Goal: Task Accomplishment & Management: Complete application form

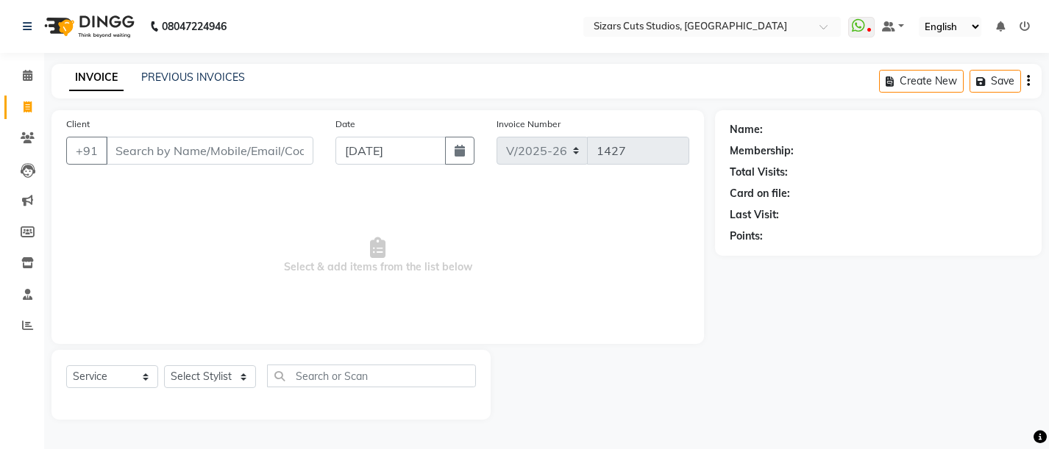
select select "5579"
select select "service"
click at [23, 299] on icon at bounding box center [28, 294] width 10 height 11
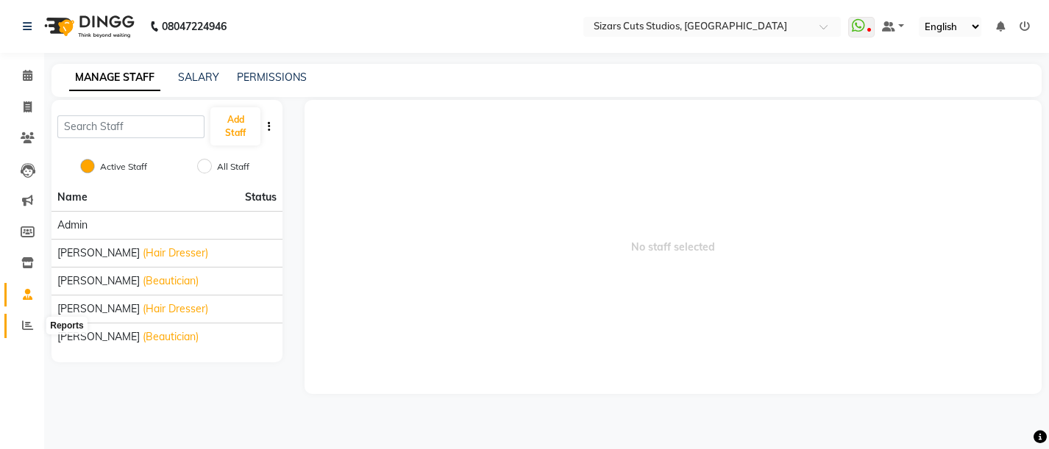
click at [25, 330] on icon at bounding box center [27, 325] width 11 height 11
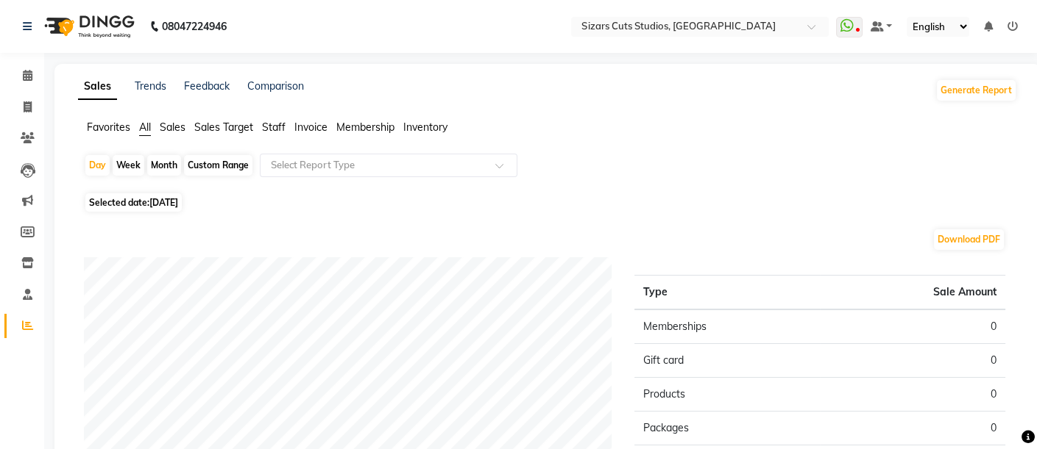
click at [276, 127] on span "Staff" at bounding box center [274, 127] width 24 height 13
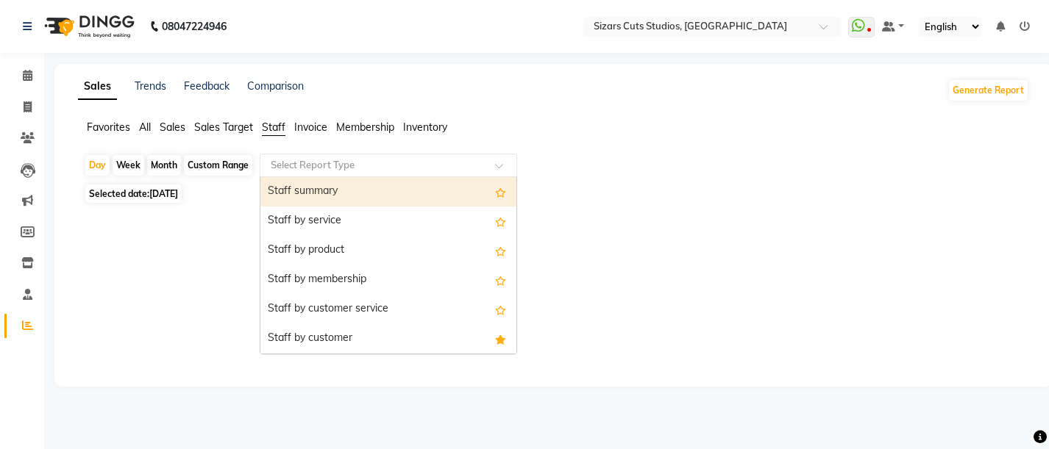
click at [371, 160] on input "text" at bounding box center [374, 165] width 212 height 15
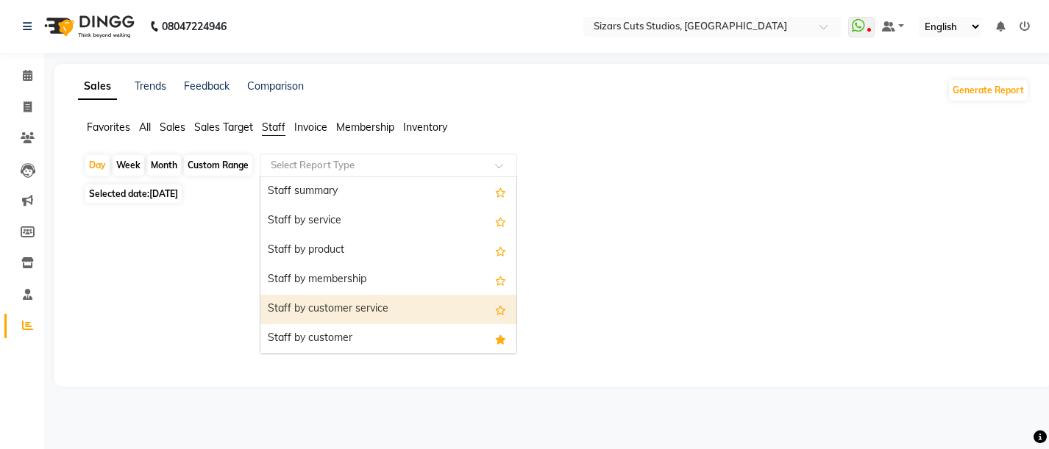
click at [374, 314] on div "Staff by customer service" at bounding box center [388, 309] width 256 height 29
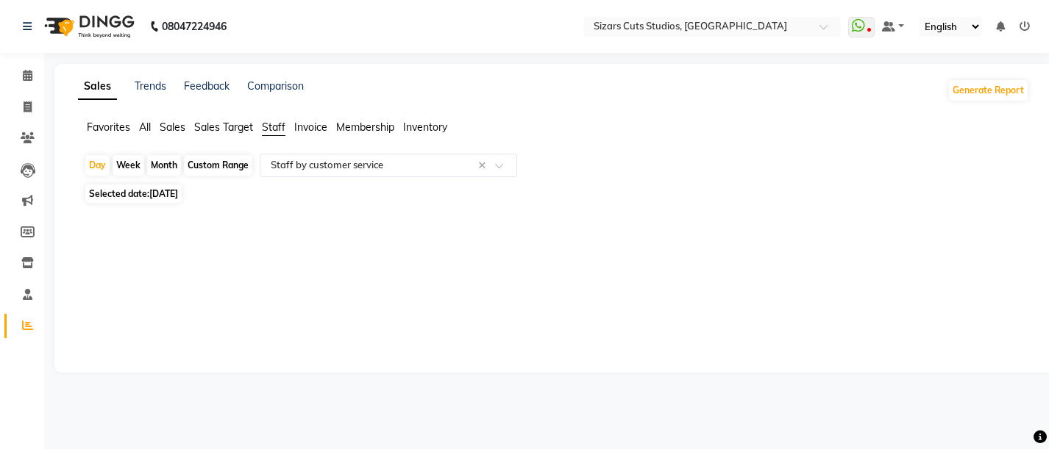
click at [209, 163] on div "Custom Range" at bounding box center [218, 165] width 68 height 21
select select "9"
select select "2025"
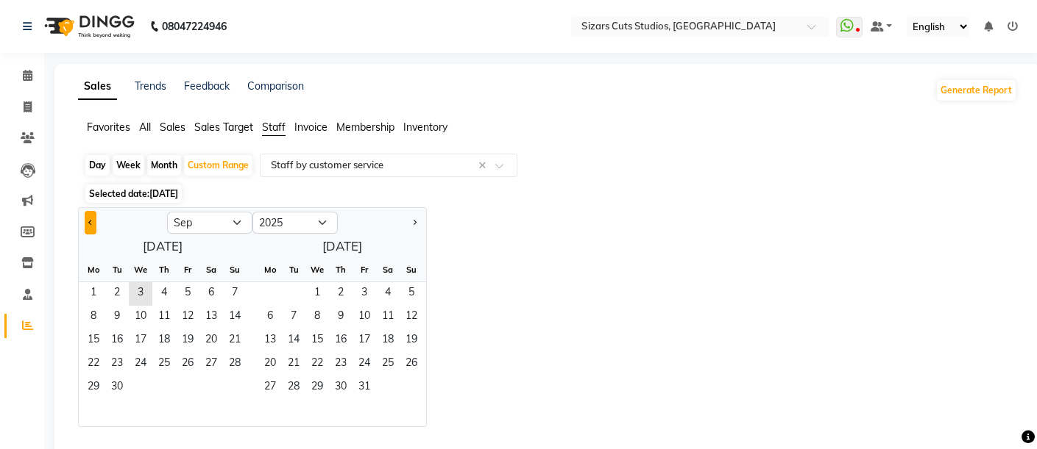
click at [86, 216] on button "Previous month" at bounding box center [91, 223] width 12 height 24
select select "8"
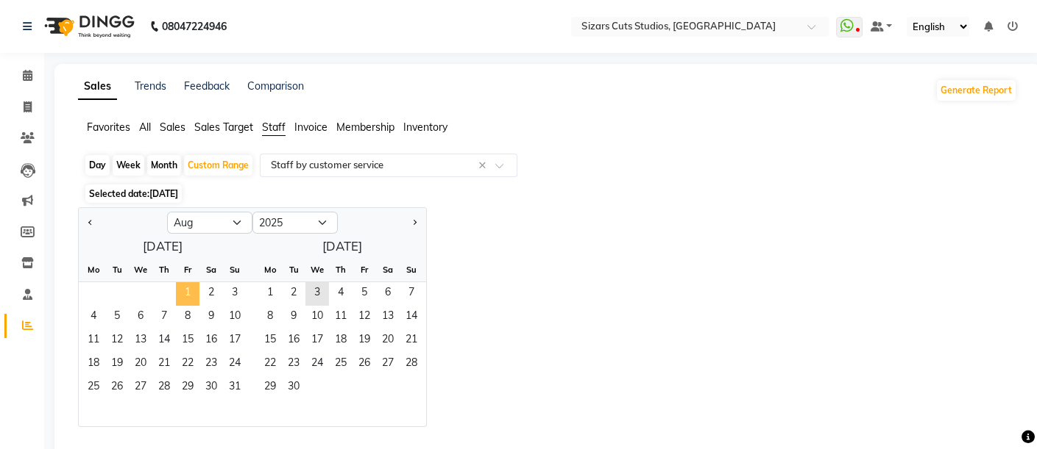
click at [187, 296] on span "1" at bounding box center [188, 294] width 24 height 24
click at [232, 384] on span "31" at bounding box center [235, 389] width 24 height 24
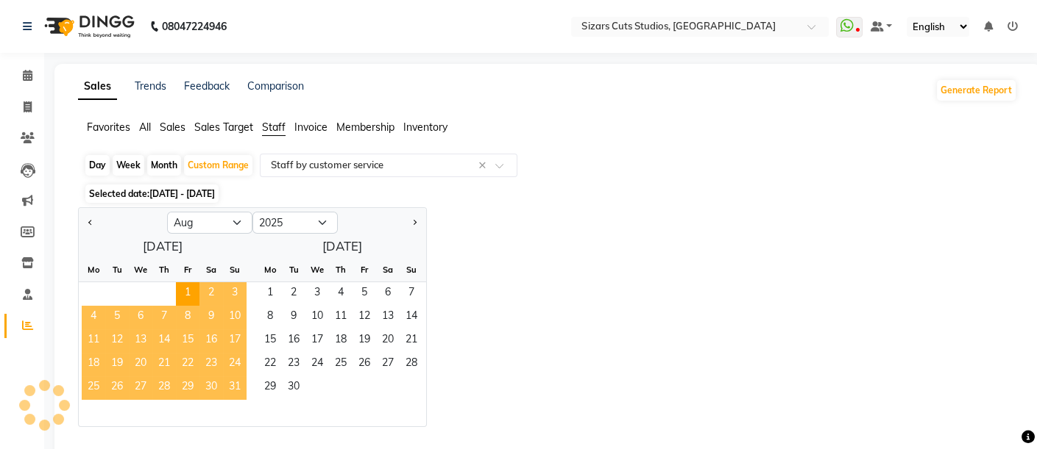
select select "full_report"
select select "csv"
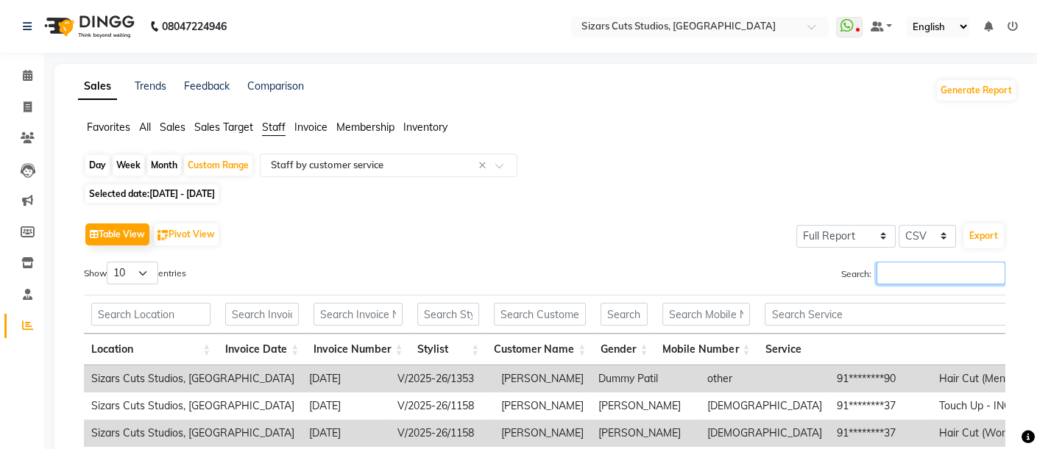
click at [901, 275] on input "Search:" at bounding box center [940, 273] width 129 height 23
type input "arman"
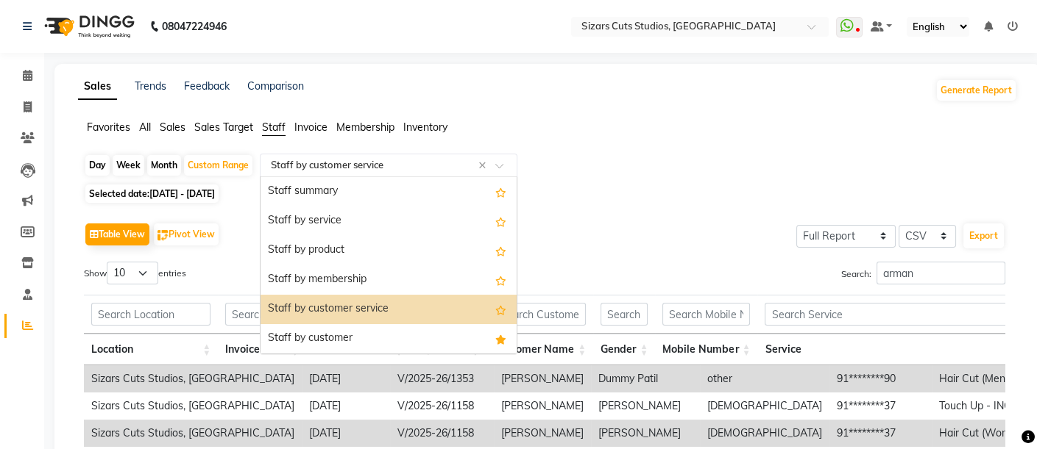
click at [396, 168] on input "text" at bounding box center [374, 165] width 212 height 15
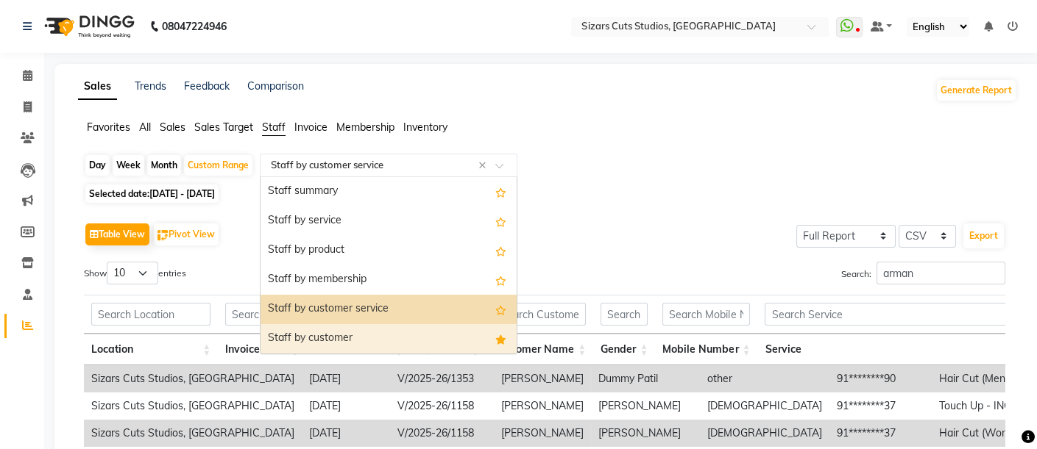
click at [360, 335] on div "Staff by customer" at bounding box center [388, 338] width 256 height 29
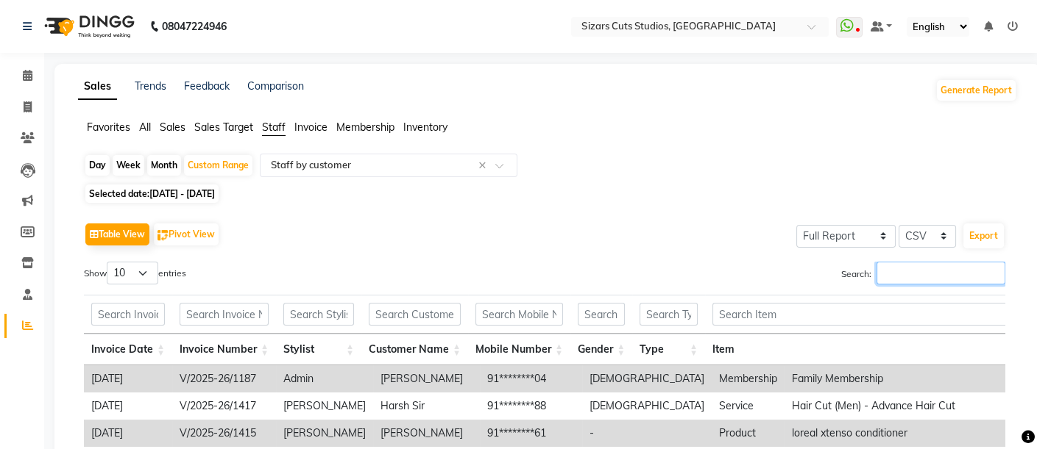
click at [962, 280] on input "Search:" at bounding box center [940, 273] width 129 height 23
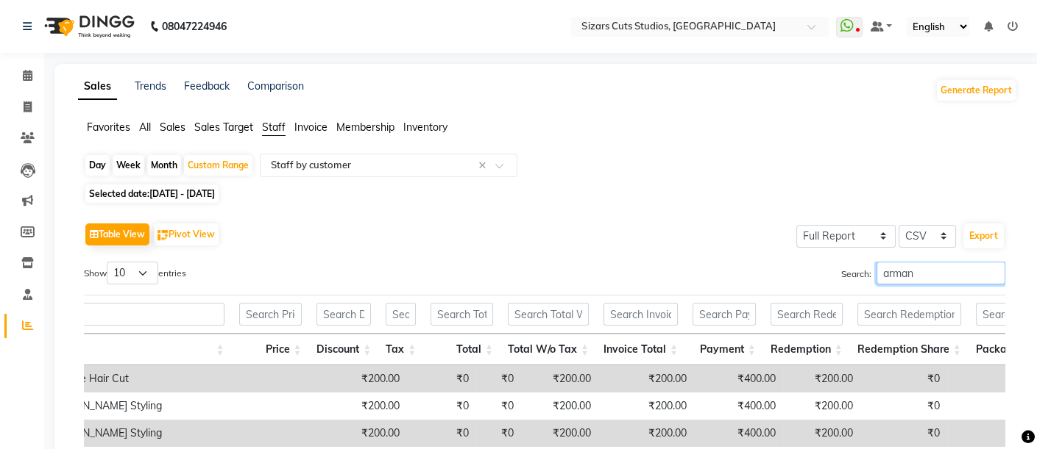
click at [922, 277] on input "arman" at bounding box center [940, 273] width 129 height 23
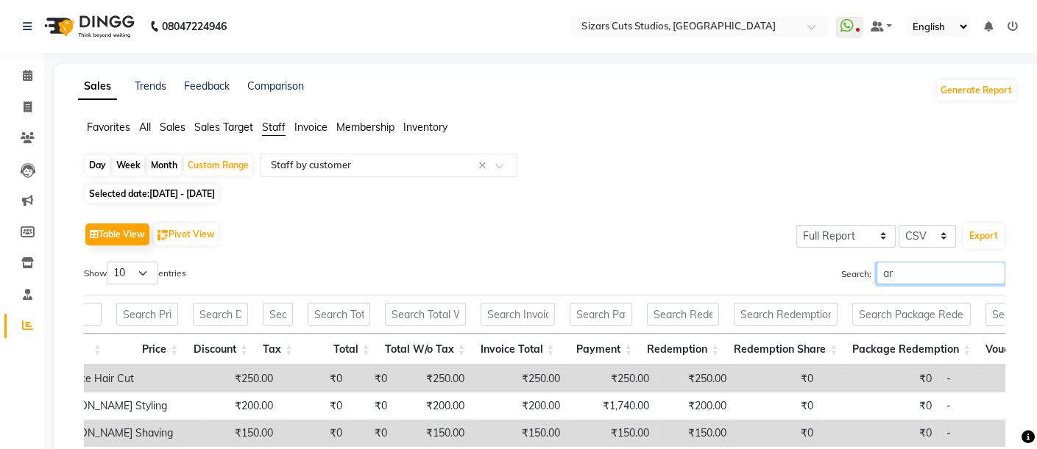
type input "a"
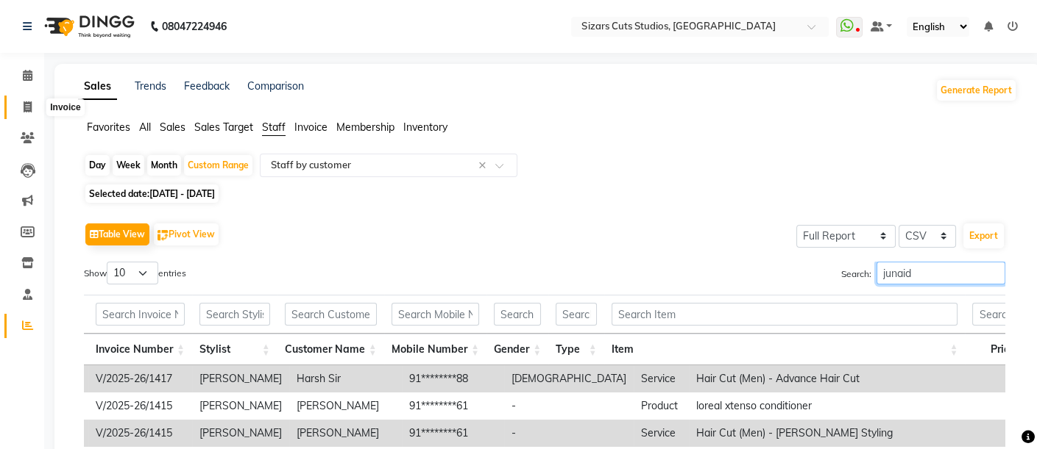
type input "junaid"
click at [25, 110] on icon at bounding box center [28, 107] width 8 height 11
select select "service"
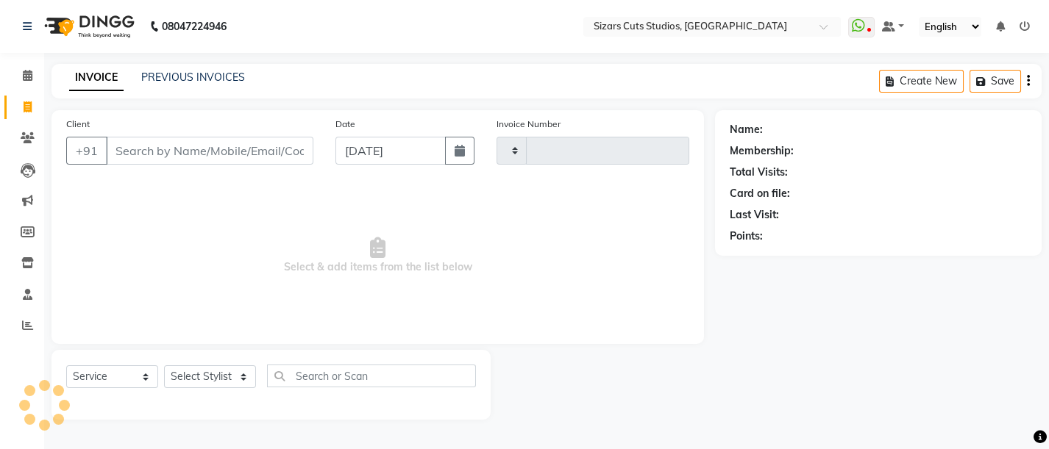
type input "1427"
select select "5579"
click at [23, 324] on icon at bounding box center [27, 325] width 11 height 11
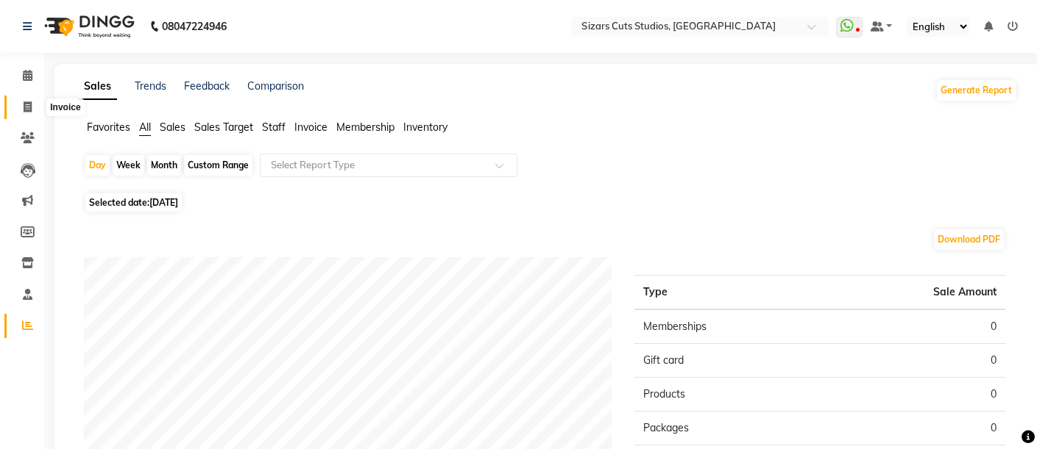
click at [26, 108] on icon at bounding box center [28, 107] width 8 height 11
select select "service"
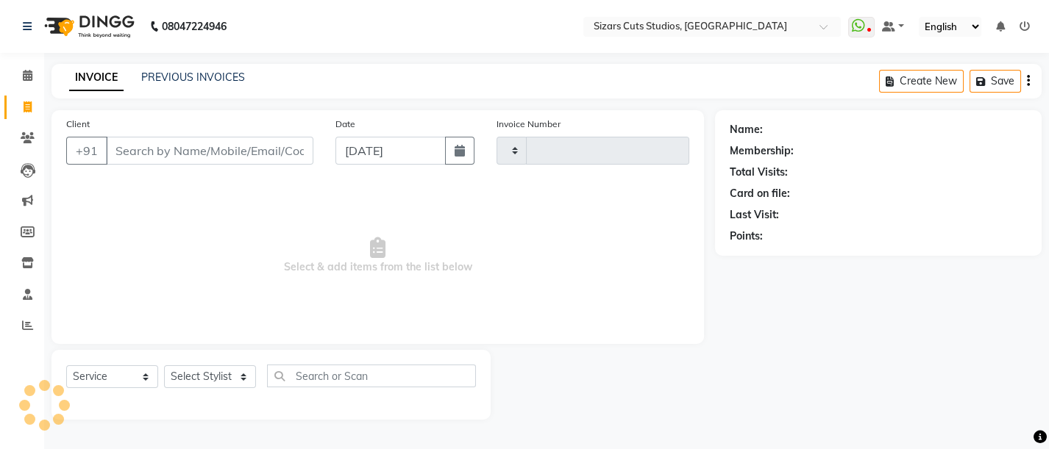
type input "1427"
select select "5579"
drag, startPoint x: 26, startPoint y: 99, endPoint x: 46, endPoint y: 105, distance: 20.7
click at [26, 99] on span at bounding box center [28, 107] width 26 height 17
select select "5579"
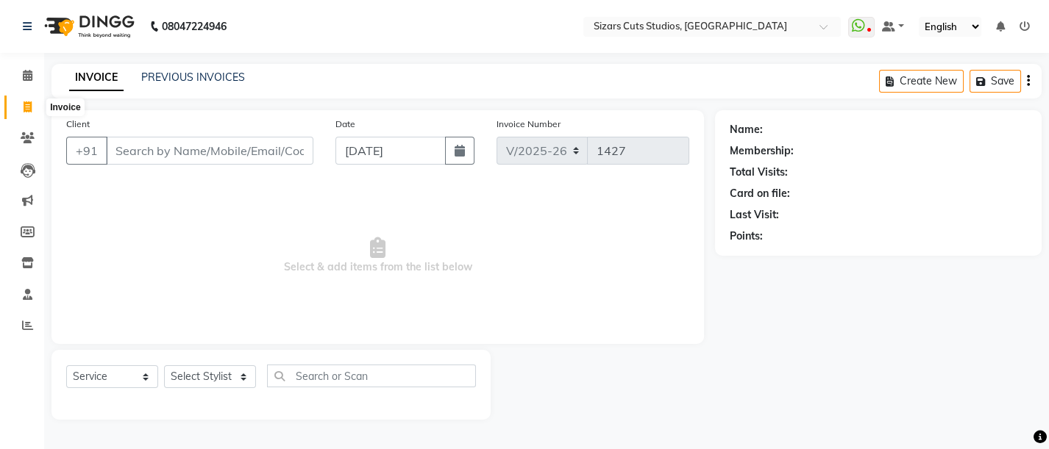
select select "service"
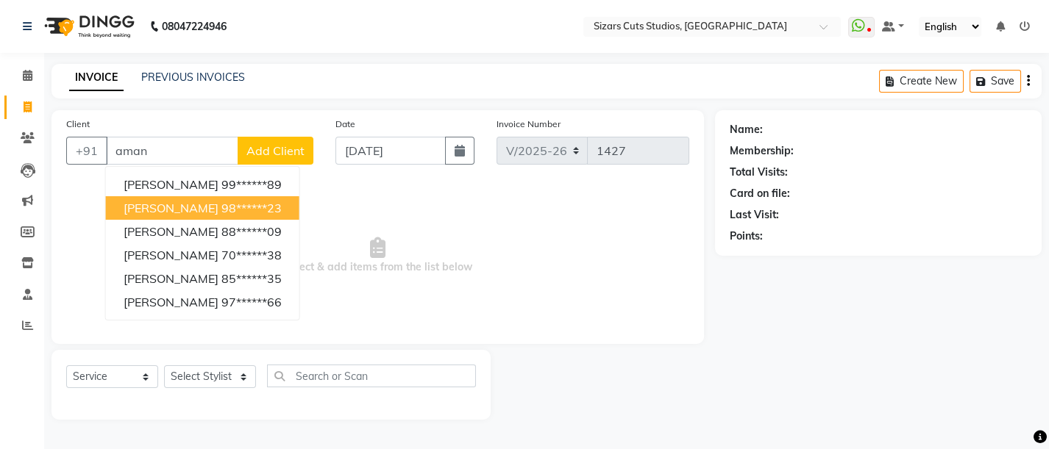
click at [221, 204] on ngb-highlight "98******23" at bounding box center [251, 208] width 60 height 15
type input "98******23"
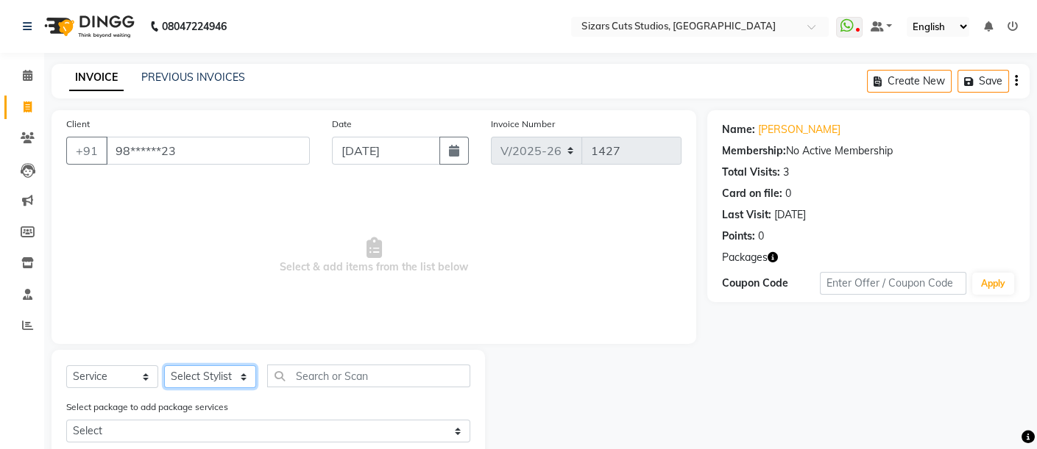
click at [202, 375] on select "Select Stylist Admin [PERSON_NAME] [PERSON_NAME] [PERSON_NAME] Priyanka [PERSON…" at bounding box center [210, 377] width 92 height 23
select select "49153"
click at [164, 366] on select "Select Stylist Admin [PERSON_NAME] [PERSON_NAME] [PERSON_NAME] Priyanka [PERSON…" at bounding box center [210, 377] width 92 height 23
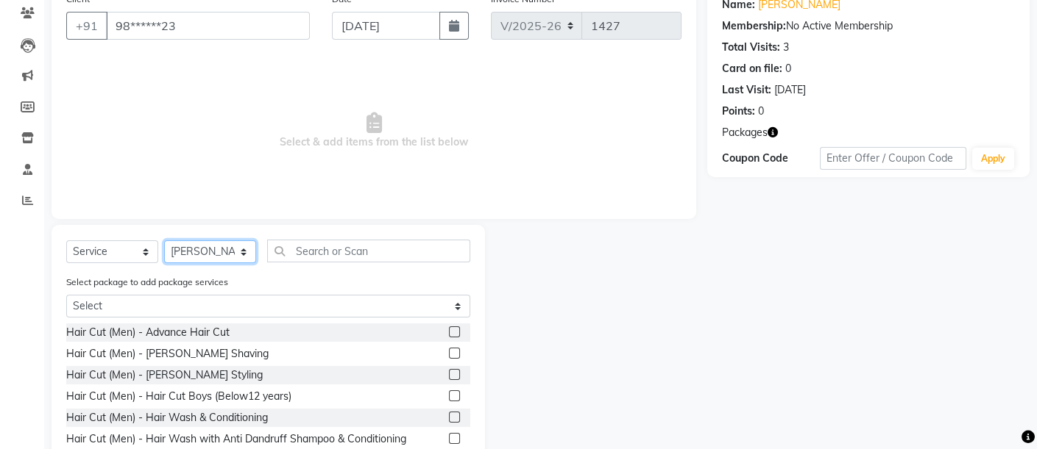
scroll to position [163, 0]
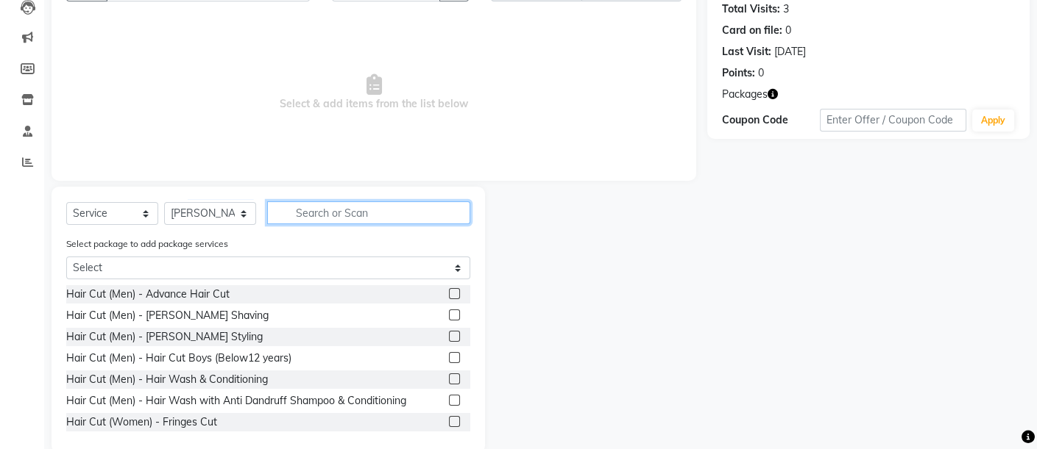
click at [357, 210] on input "text" at bounding box center [368, 213] width 203 height 23
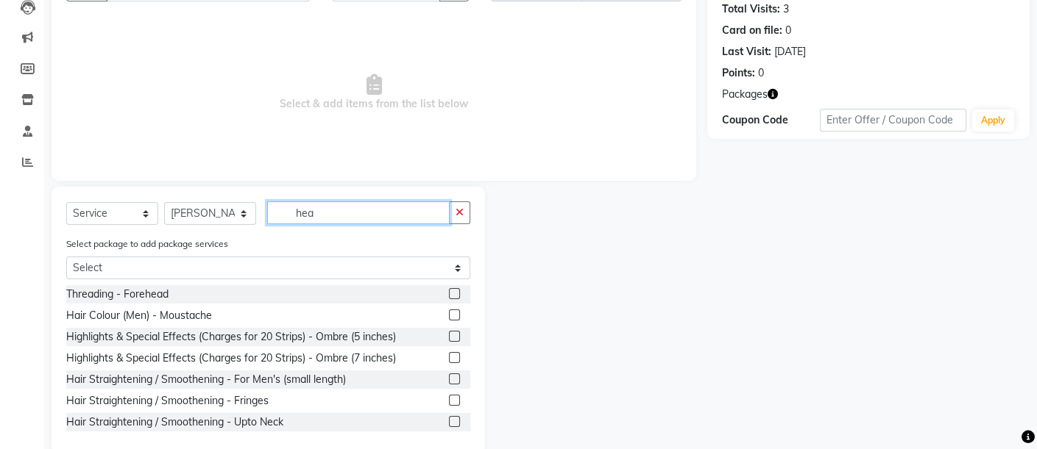
scroll to position [84, 0]
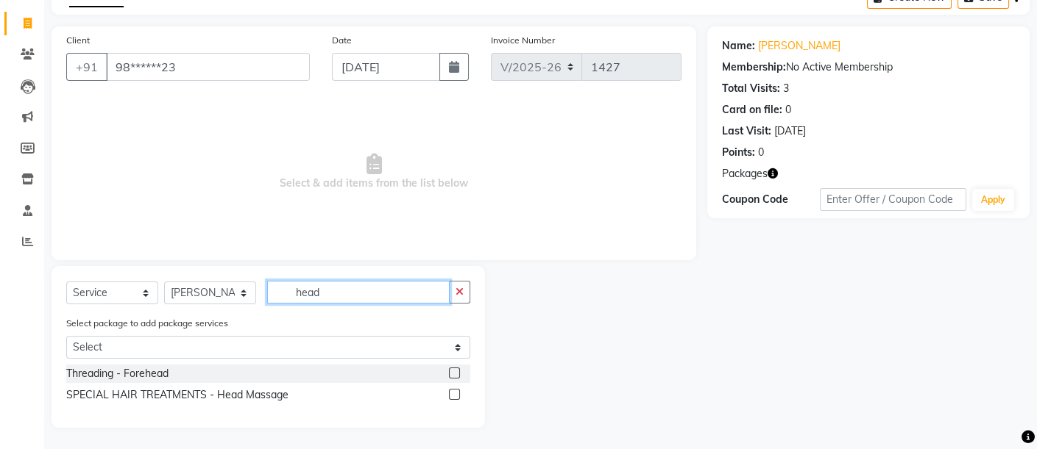
type input "head"
click at [451, 391] on label at bounding box center [454, 394] width 11 height 11
click at [451, 391] on input "checkbox" at bounding box center [454, 396] width 10 height 10
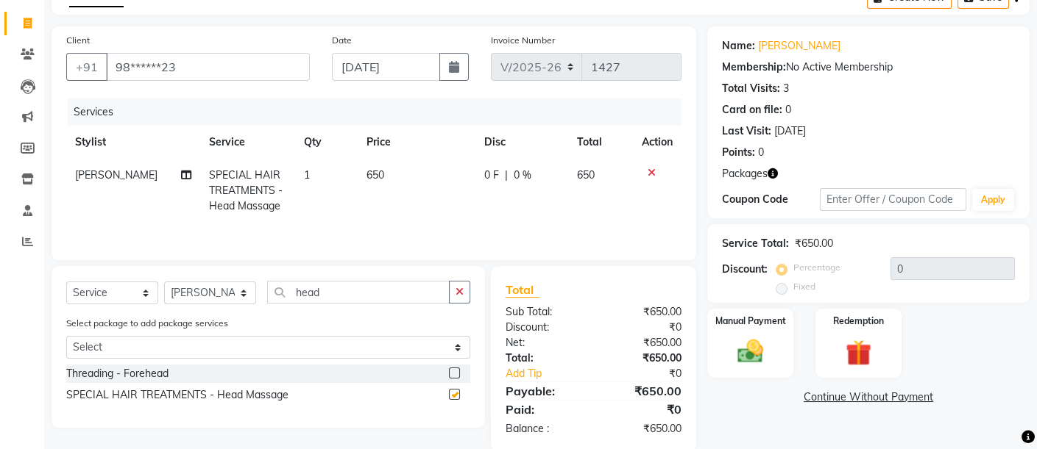
checkbox input "false"
click at [366, 169] on span "650" at bounding box center [375, 174] width 18 height 13
select select "49153"
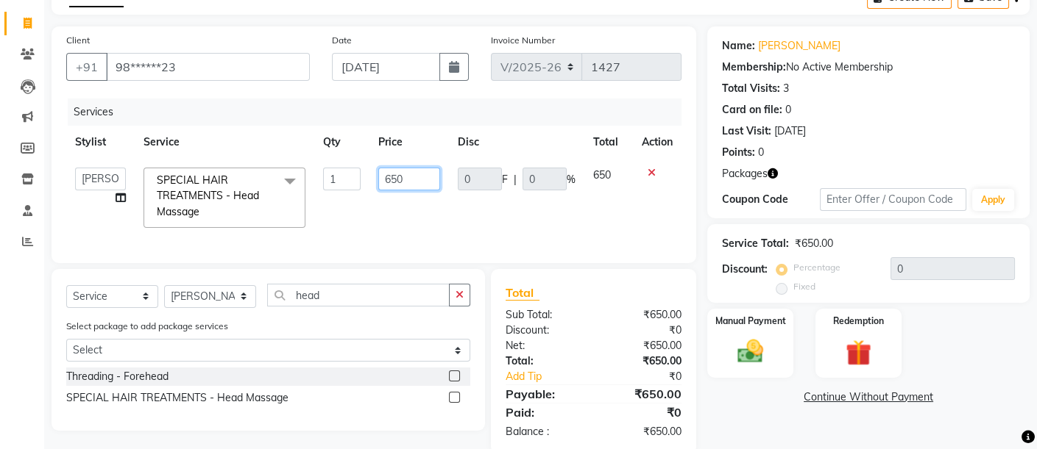
click at [390, 171] on input "650" at bounding box center [408, 179] width 61 height 23
type input "450"
click at [215, 314] on div "Select Service Product Membership Package Voucher Prepaid Gift Card Select Styl…" at bounding box center [268, 301] width 404 height 35
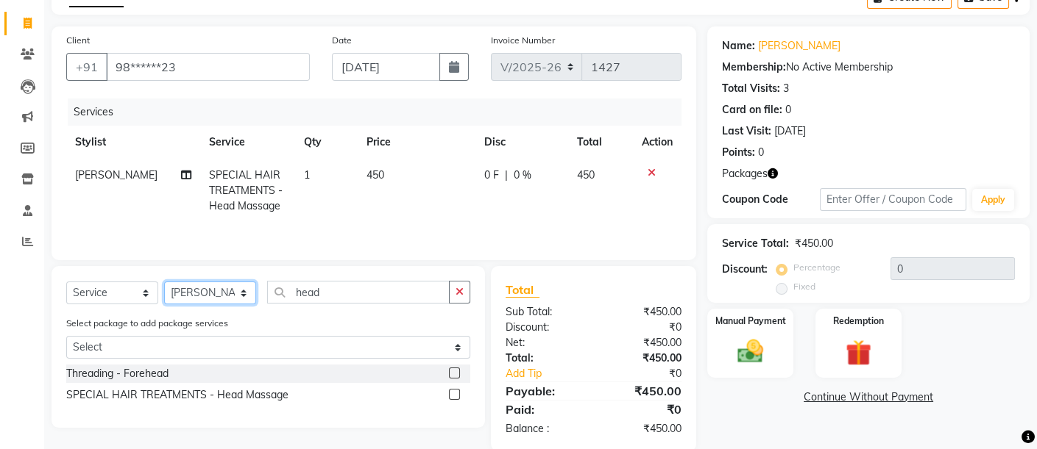
click at [164, 282] on select "Select Stylist Admin [PERSON_NAME] [PERSON_NAME] [PERSON_NAME] Priyanka [PERSON…" at bounding box center [210, 293] width 92 height 23
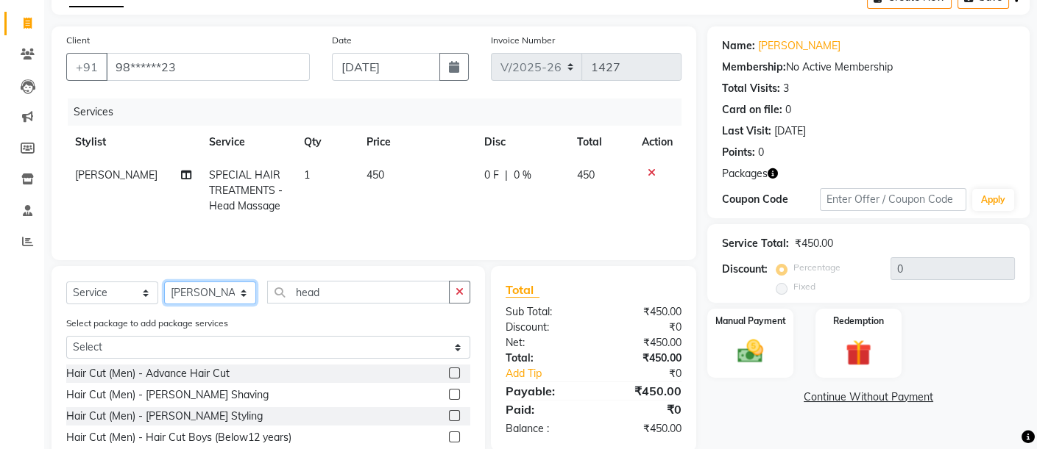
drag, startPoint x: 233, startPoint y: 288, endPoint x: 232, endPoint y: 300, distance: 11.9
click at [233, 288] on select "Select Stylist Admin [PERSON_NAME] [PERSON_NAME] [PERSON_NAME] Priyanka [PERSON…" at bounding box center [210, 293] width 92 height 23
select select "37989"
click at [164, 282] on select "Select Stylist Admin [PERSON_NAME] [PERSON_NAME] [PERSON_NAME] Priyanka [PERSON…" at bounding box center [210, 293] width 92 height 23
click at [468, 293] on button "button" at bounding box center [459, 292] width 21 height 23
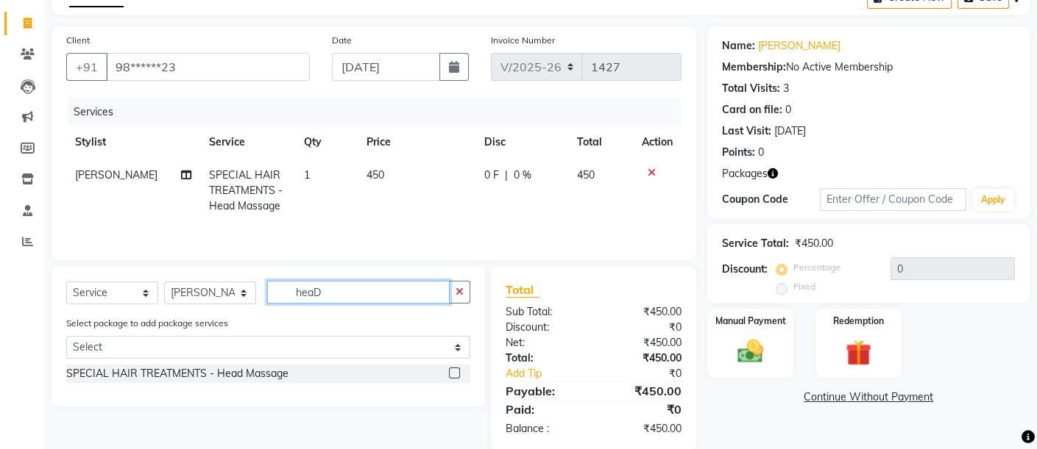
type input "heaD"
click at [456, 374] on label at bounding box center [454, 373] width 11 height 11
click at [456, 374] on input "checkbox" at bounding box center [454, 374] width 10 height 10
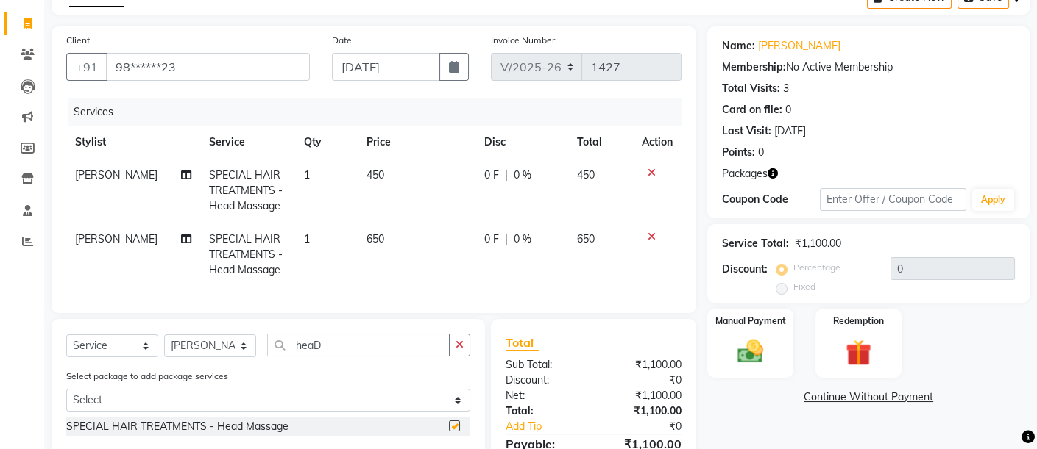
checkbox input "false"
click at [372, 227] on td "650" at bounding box center [417, 255] width 118 height 64
select select "37989"
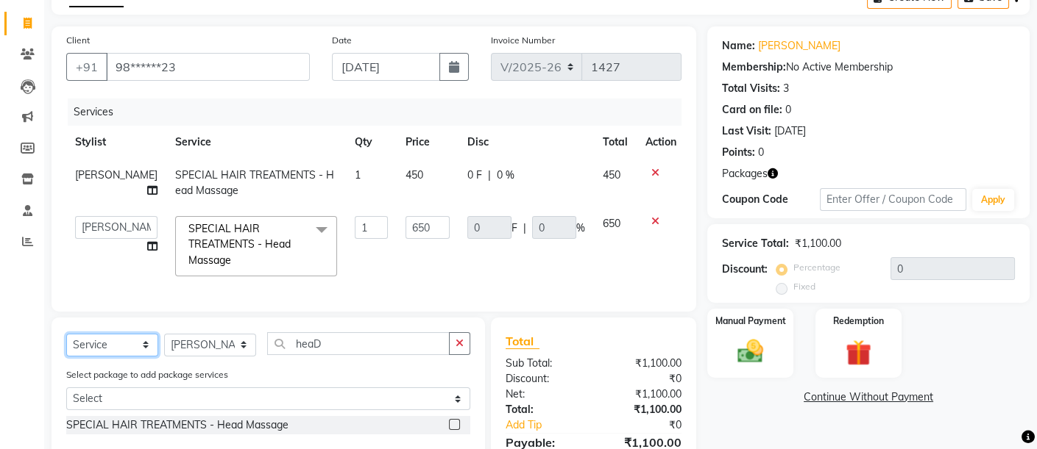
click at [135, 350] on select "Select Service Product Membership Package Voucher Prepaid Gift Card" at bounding box center [112, 345] width 92 height 23
select select "package"
click at [66, 345] on select "Select Service Product Membership Package Voucher Prepaid Gift Card" at bounding box center [112, 345] width 92 height 23
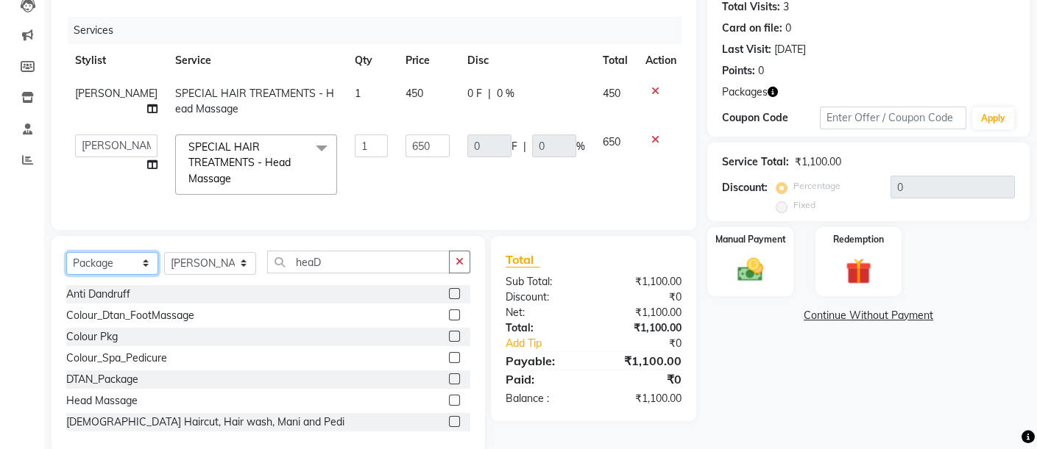
scroll to position [82, 0]
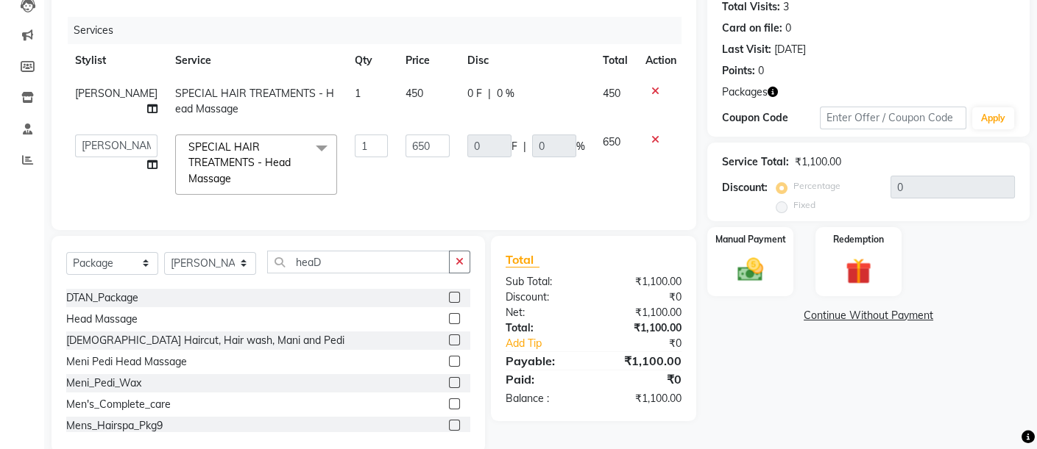
click at [449, 324] on label at bounding box center [454, 318] width 11 height 11
click at [449, 324] on input "checkbox" at bounding box center [454, 320] width 10 height 10
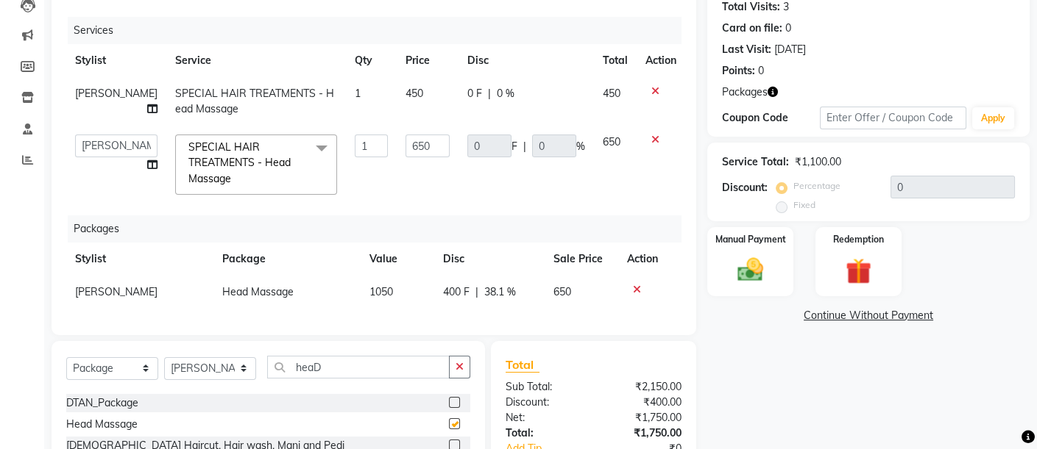
checkbox input "false"
click at [655, 140] on div at bounding box center [660, 140] width 31 height 10
click at [651, 135] on icon at bounding box center [655, 140] width 8 height 10
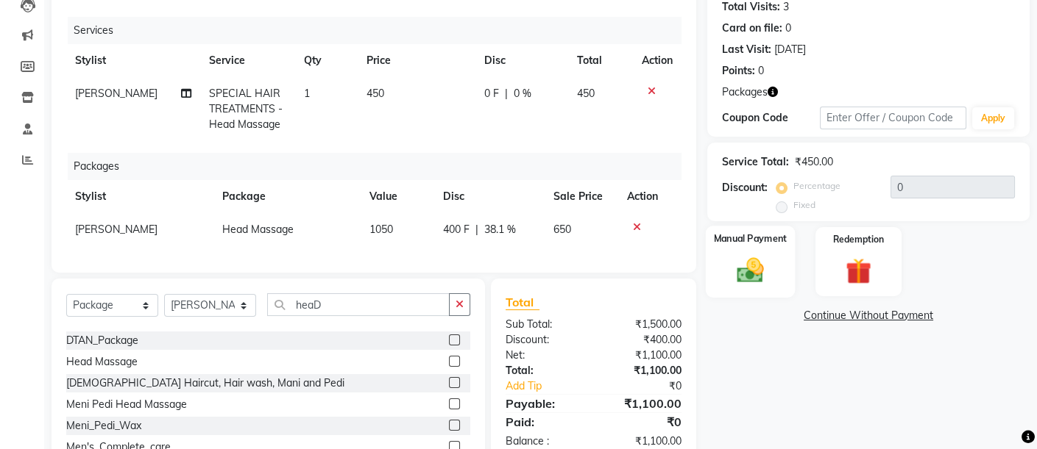
click at [749, 255] on img at bounding box center [750, 271] width 44 height 32
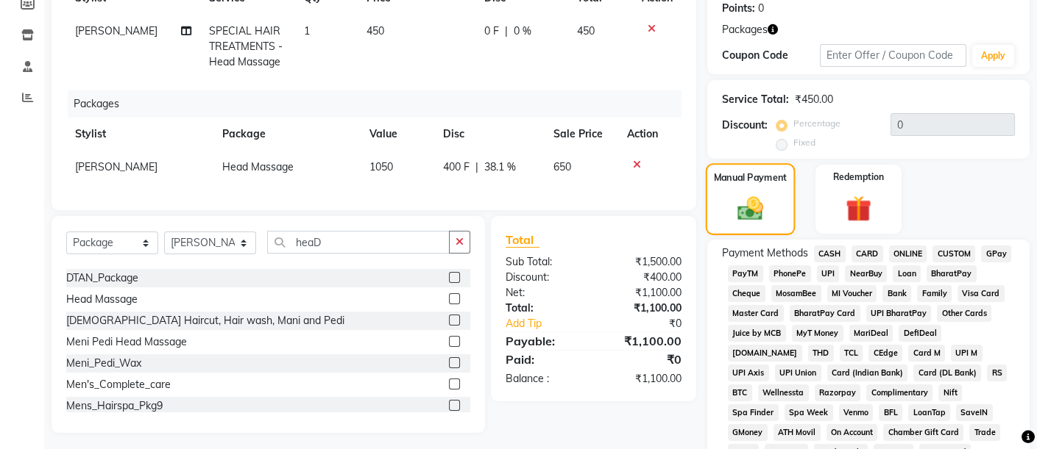
scroll to position [330, 0]
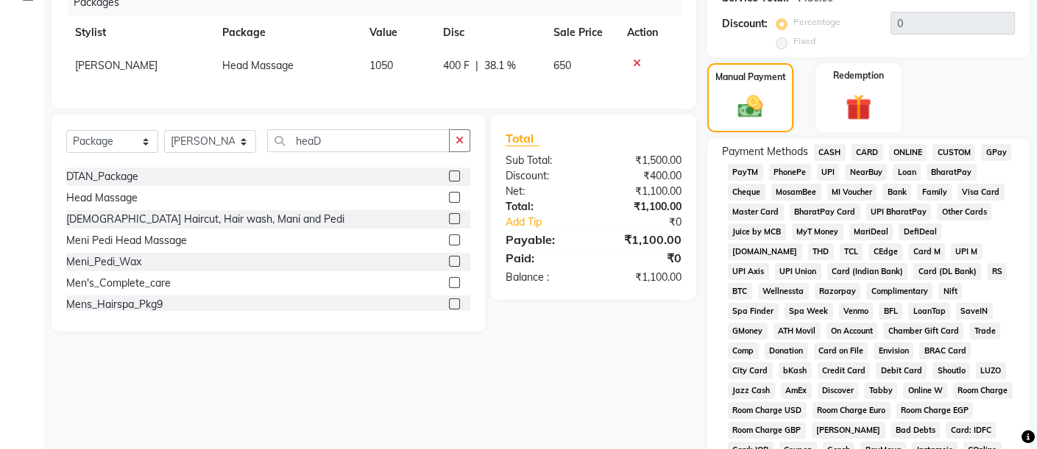
click at [822, 171] on span "UPI" at bounding box center [828, 172] width 23 height 17
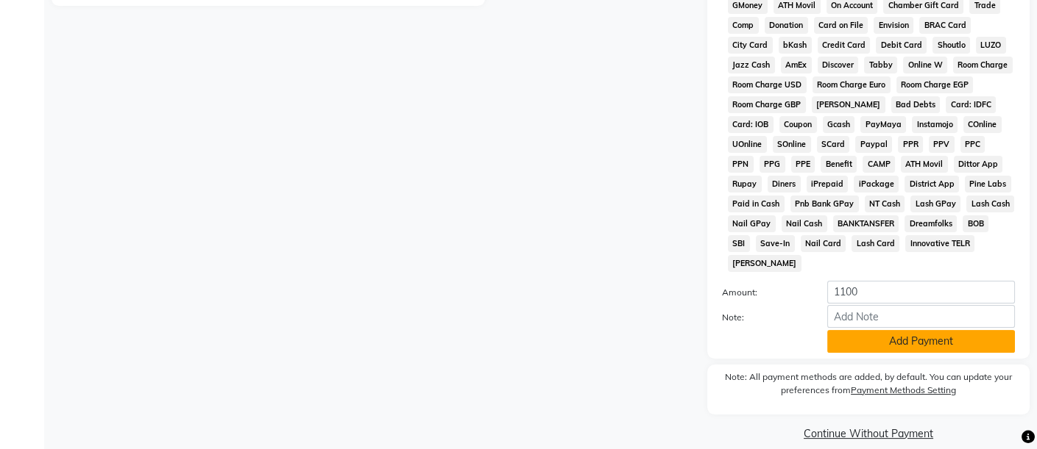
click at [881, 330] on button "Add Payment" at bounding box center [921, 341] width 188 height 23
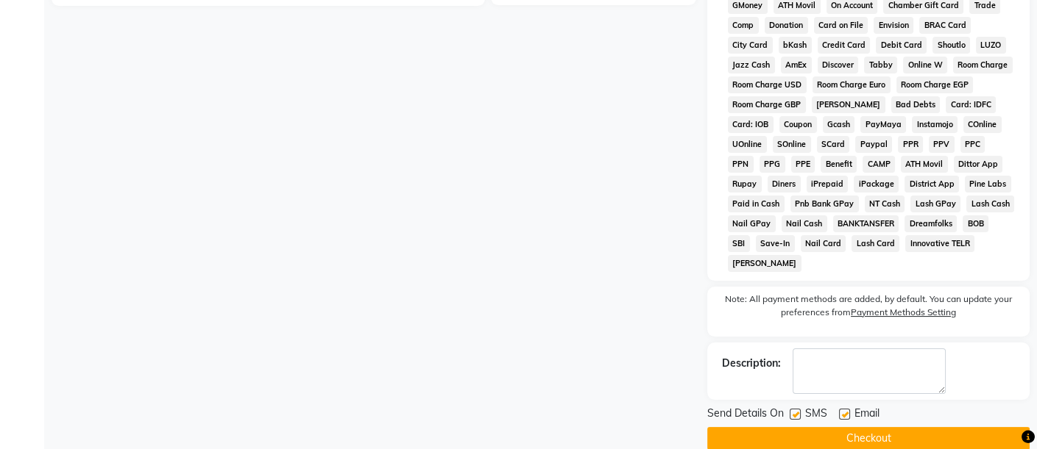
click at [778, 427] on button "Checkout" at bounding box center [868, 438] width 322 height 23
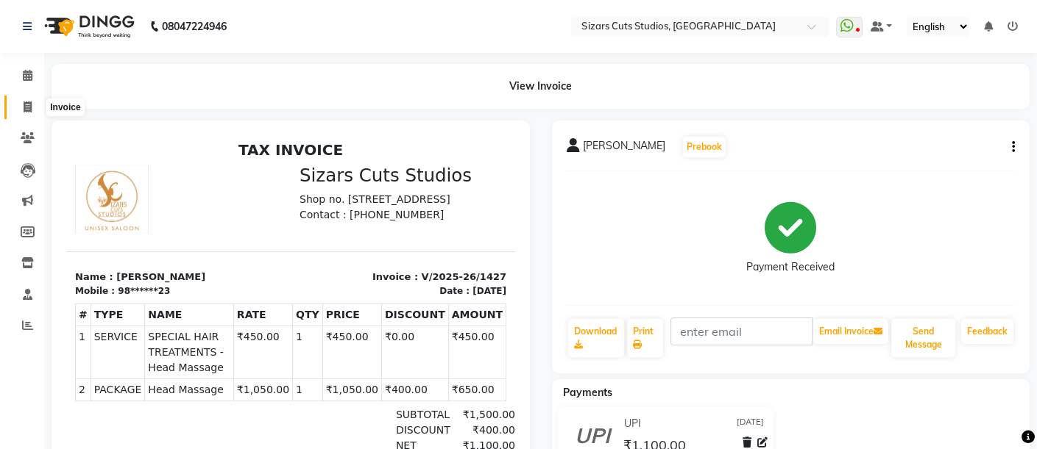
click at [21, 107] on span at bounding box center [28, 107] width 26 height 17
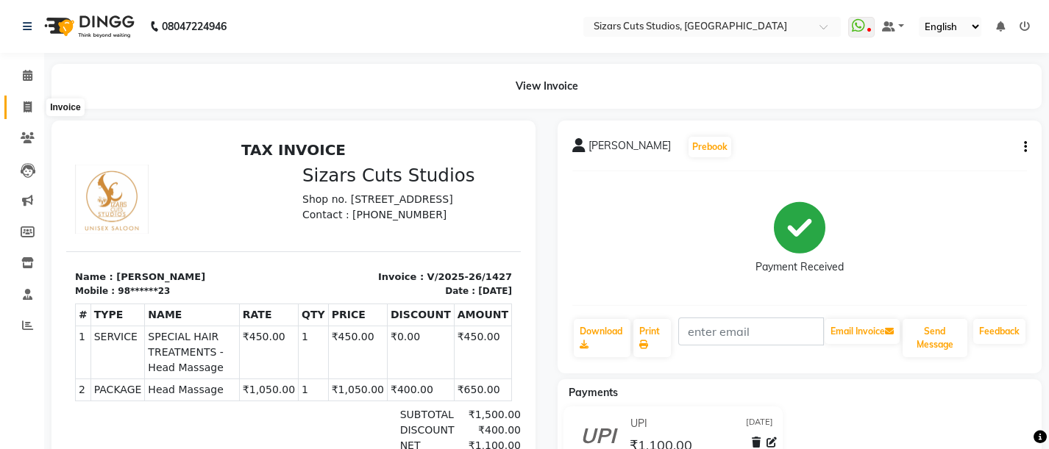
select select "5579"
select select "service"
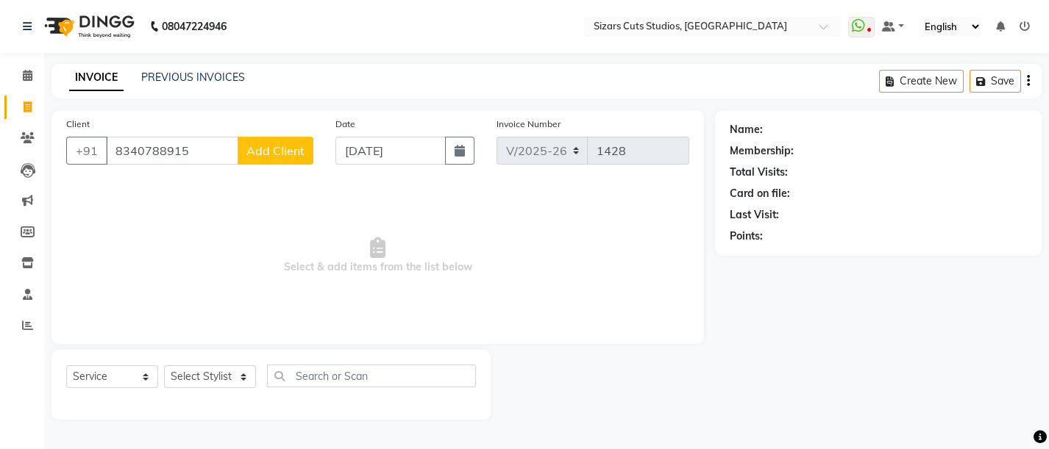
type input "8340788915"
click at [279, 152] on span "Add Client" at bounding box center [275, 150] width 58 height 15
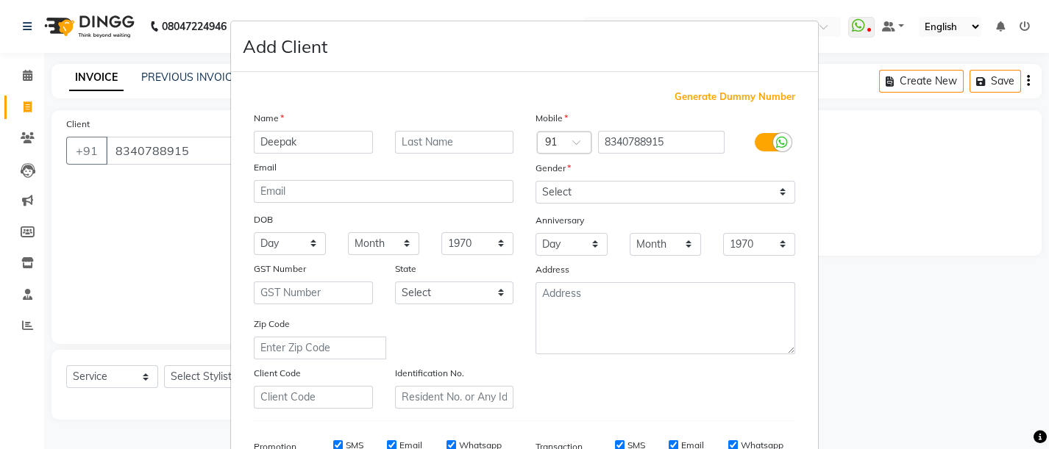
type input "Deepak"
click at [435, 133] on input "text" at bounding box center [454, 142] width 119 height 23
type input "sir"
drag, startPoint x: 568, startPoint y: 180, endPoint x: 567, endPoint y: 192, distance: 11.8
click at [568, 181] on select "Select [DEMOGRAPHIC_DATA] [DEMOGRAPHIC_DATA] Other Prefer Not To Say" at bounding box center [666, 192] width 260 height 23
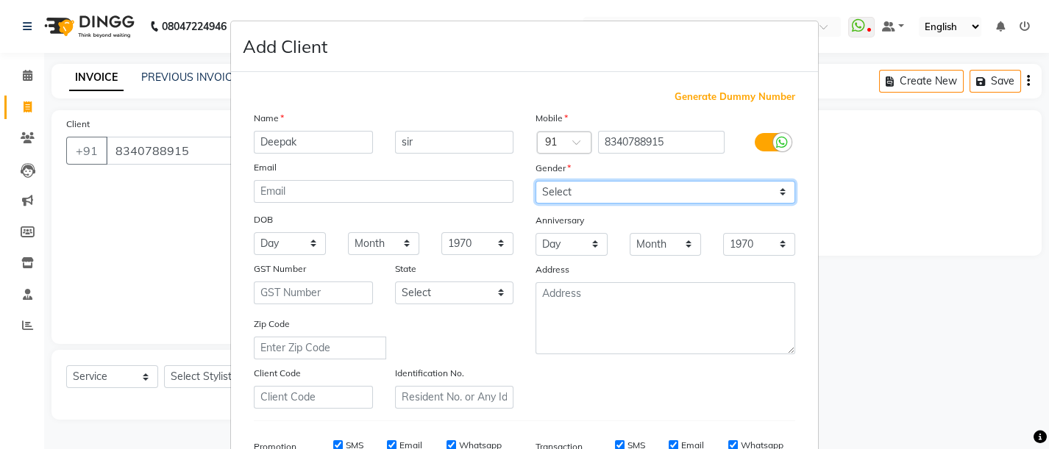
select select "[DEMOGRAPHIC_DATA]"
click at [536, 181] on select "Select [DEMOGRAPHIC_DATA] [DEMOGRAPHIC_DATA] Other Prefer Not To Say" at bounding box center [666, 192] width 260 height 23
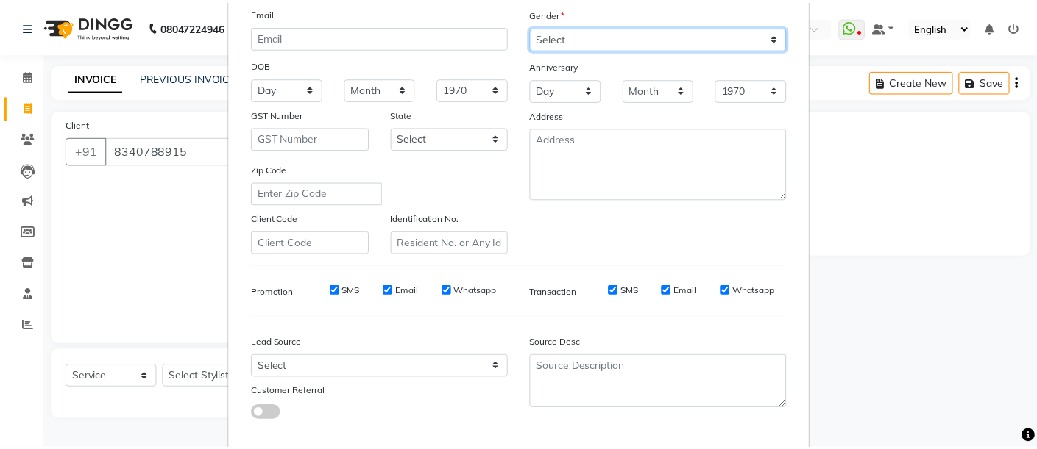
scroll to position [229, 0]
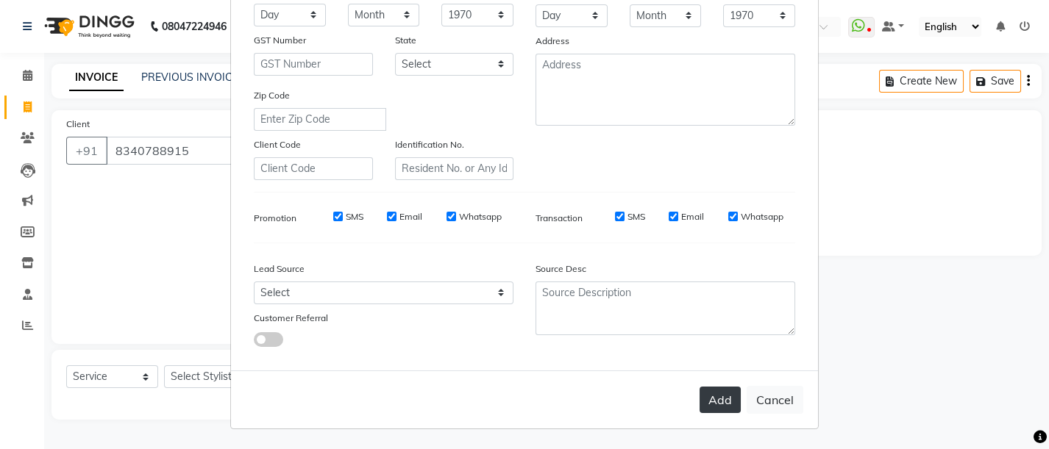
click at [717, 402] on button "Add" at bounding box center [720, 400] width 41 height 26
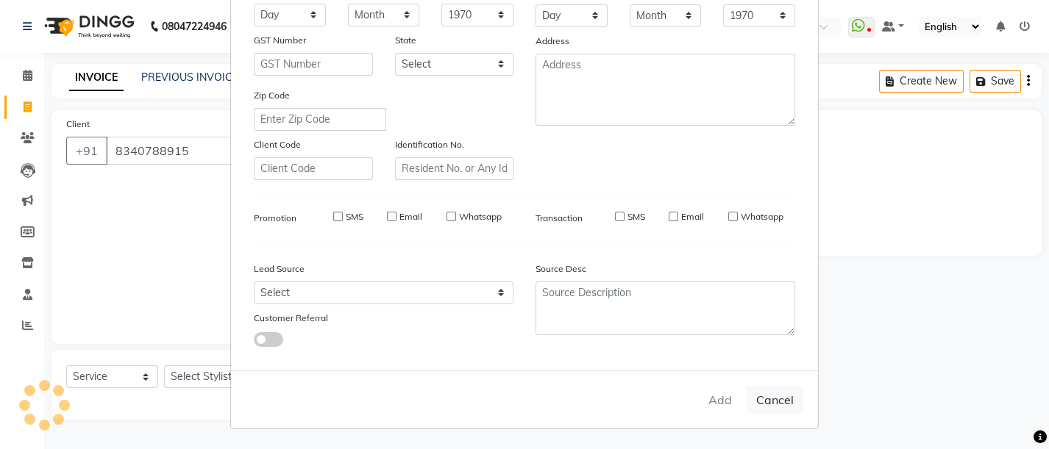
type input "83******15"
select select
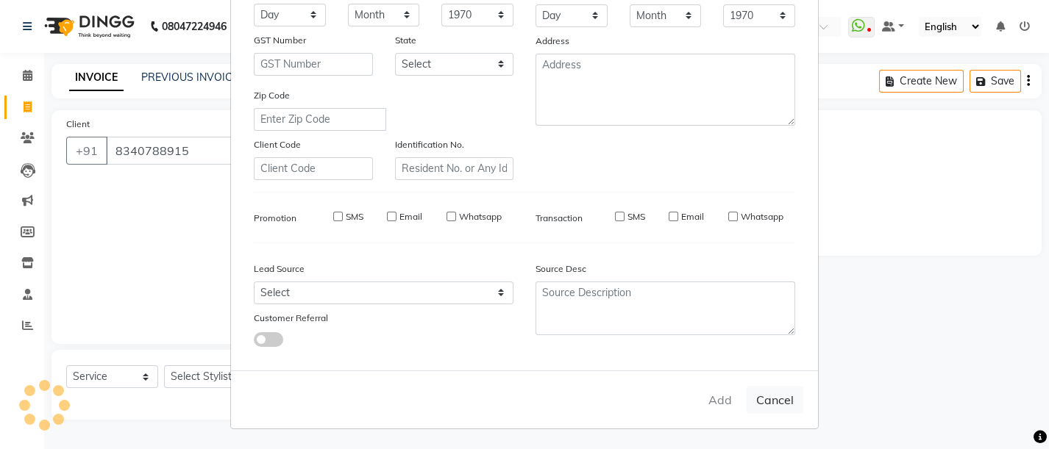
select select
checkbox input "false"
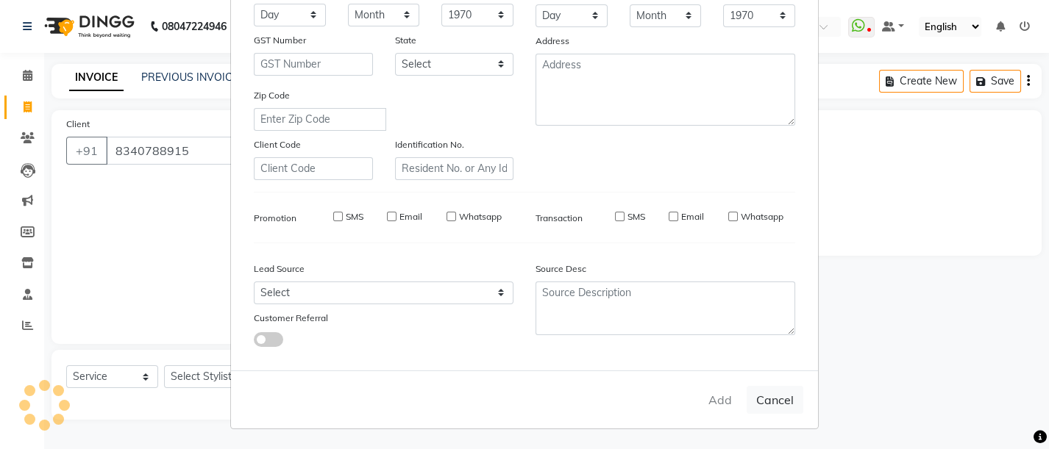
checkbox input "false"
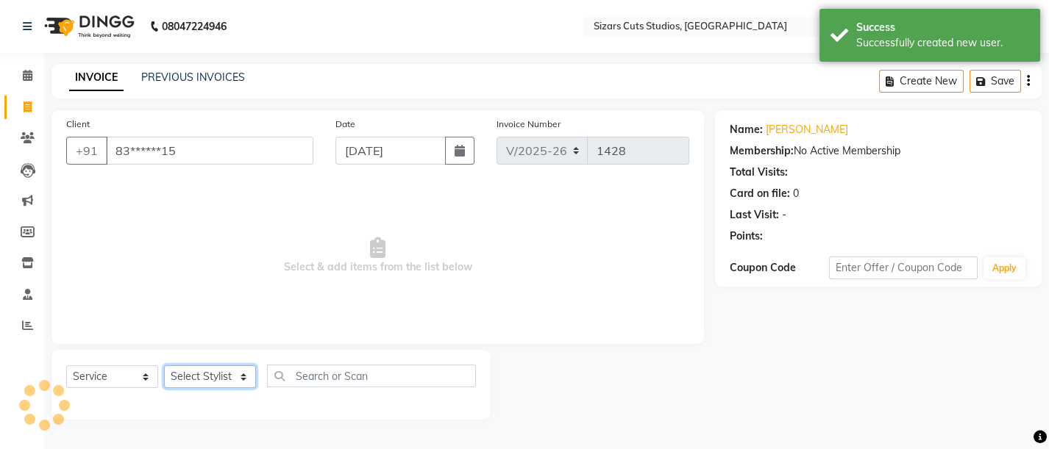
drag, startPoint x: 217, startPoint y: 383, endPoint x: 216, endPoint y: 371, distance: 11.1
click at [217, 383] on select "Select Stylist Admin [PERSON_NAME] [PERSON_NAME] [PERSON_NAME] Priyanka [PERSON…" at bounding box center [210, 377] width 92 height 23
select select "37987"
click at [164, 366] on select "Select Stylist Admin [PERSON_NAME] [PERSON_NAME] [PERSON_NAME] Priyanka [PERSON…" at bounding box center [210, 377] width 92 height 23
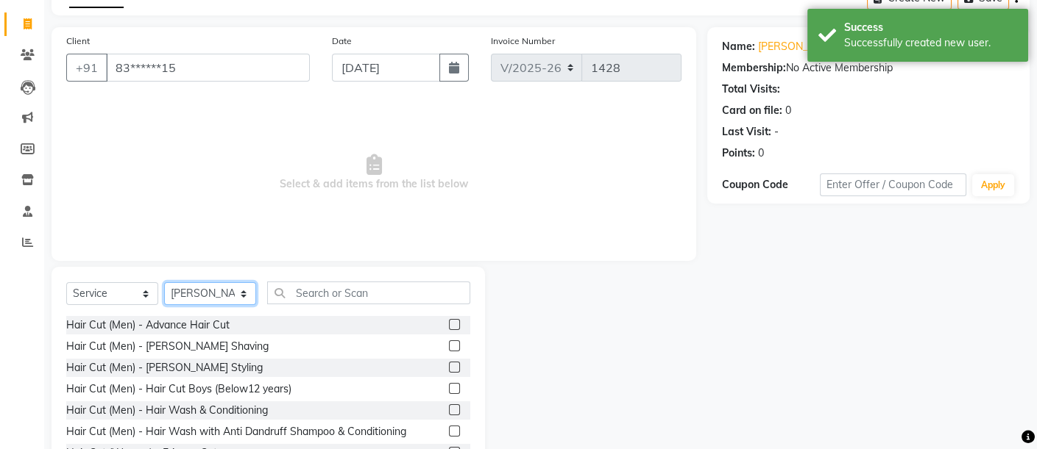
scroll to position [139, 0]
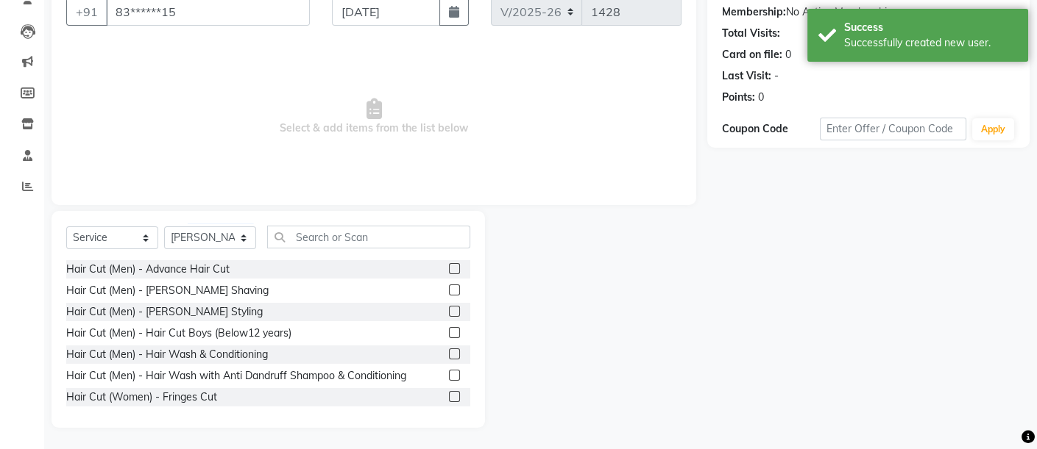
click at [449, 269] on label at bounding box center [454, 268] width 11 height 11
click at [449, 269] on input "checkbox" at bounding box center [454, 270] width 10 height 10
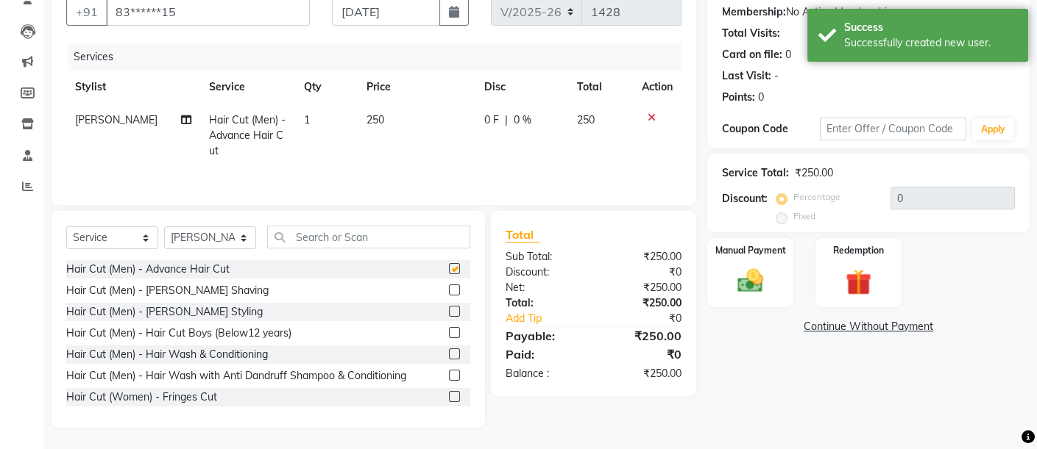
checkbox input "false"
click at [449, 314] on label at bounding box center [454, 311] width 11 height 11
click at [449, 314] on input "checkbox" at bounding box center [454, 312] width 10 height 10
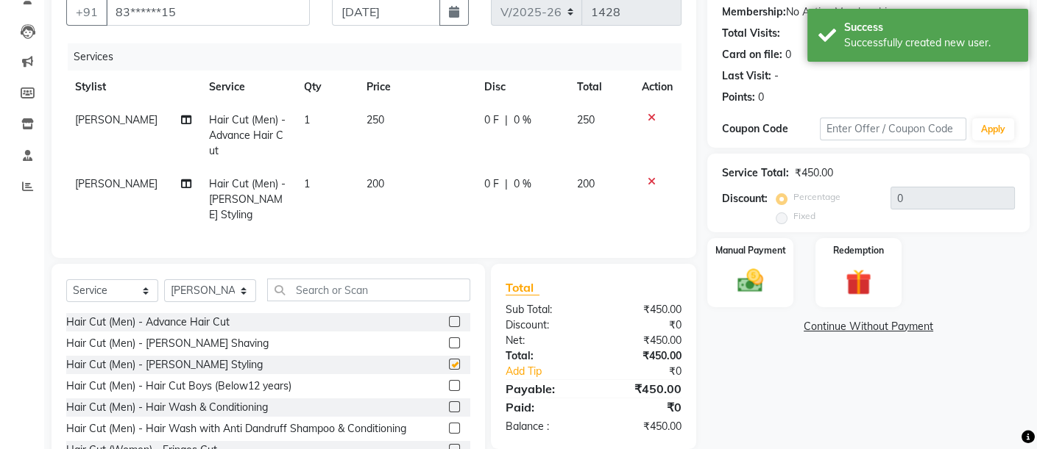
checkbox input "false"
click at [386, 118] on td "250" at bounding box center [417, 136] width 118 height 64
select select "37987"
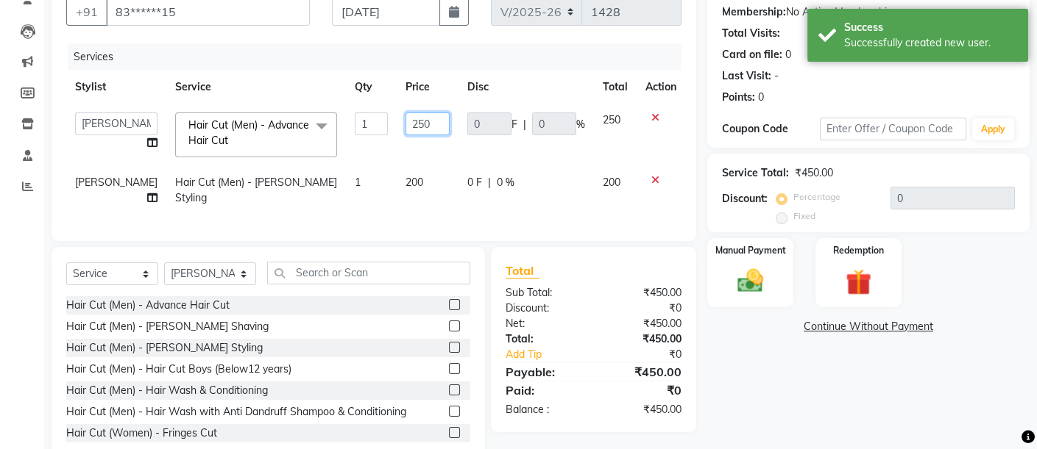
click at [405, 115] on input "250" at bounding box center [427, 124] width 44 height 23
type input "200"
click at [756, 284] on img at bounding box center [750, 282] width 44 height 32
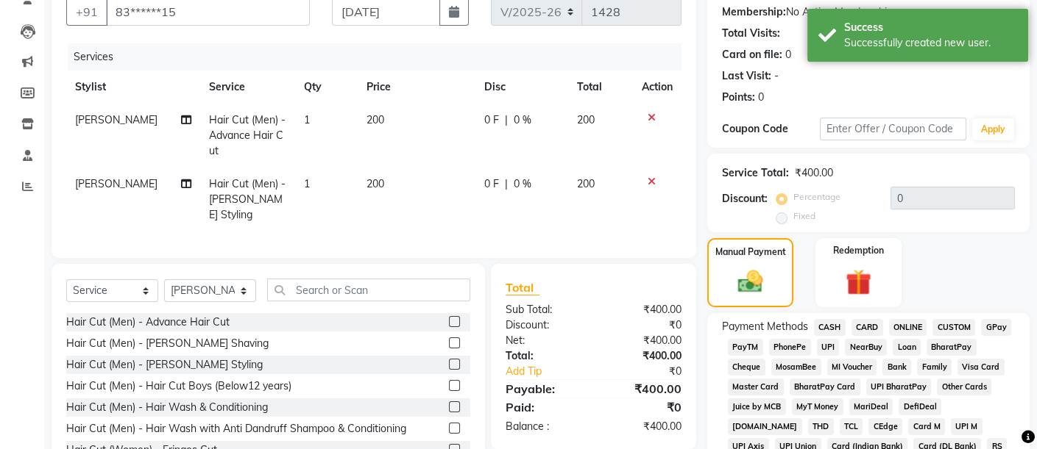
click at [832, 344] on span "UPI" at bounding box center [828, 347] width 23 height 17
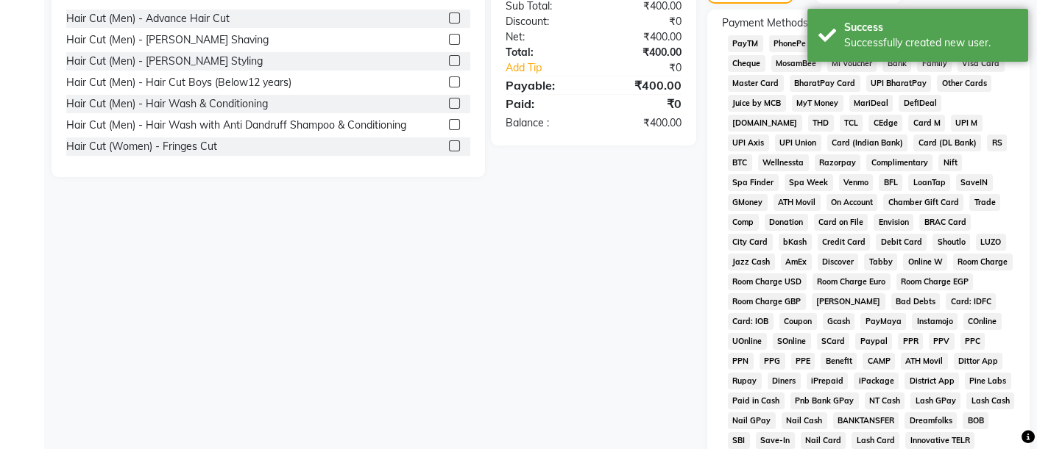
scroll to position [641, 0]
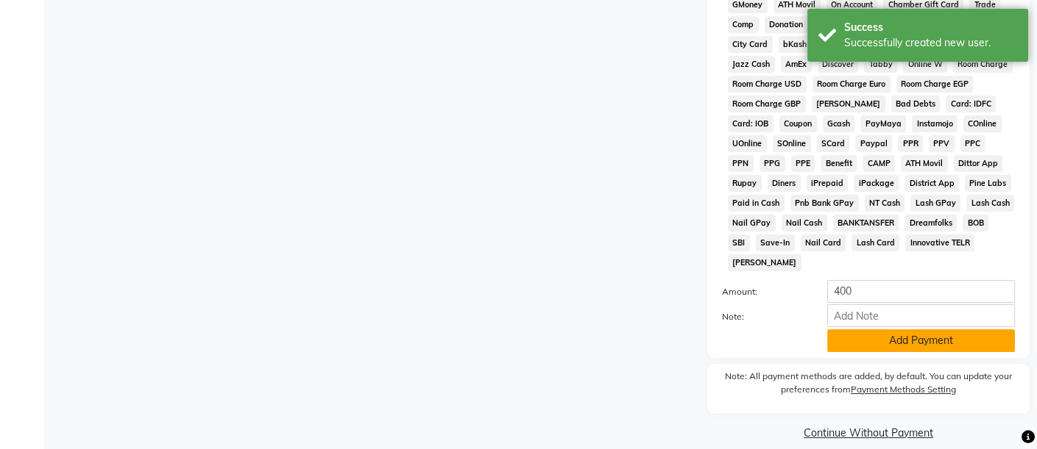
click at [847, 330] on button "Add Payment" at bounding box center [921, 341] width 188 height 23
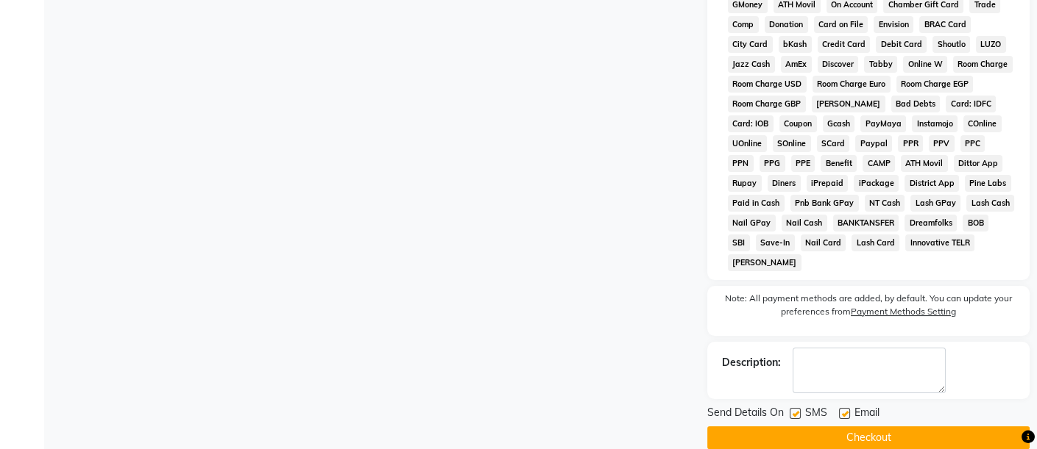
click at [836, 427] on button "Checkout" at bounding box center [868, 438] width 322 height 23
